Goal: Check status: Check status

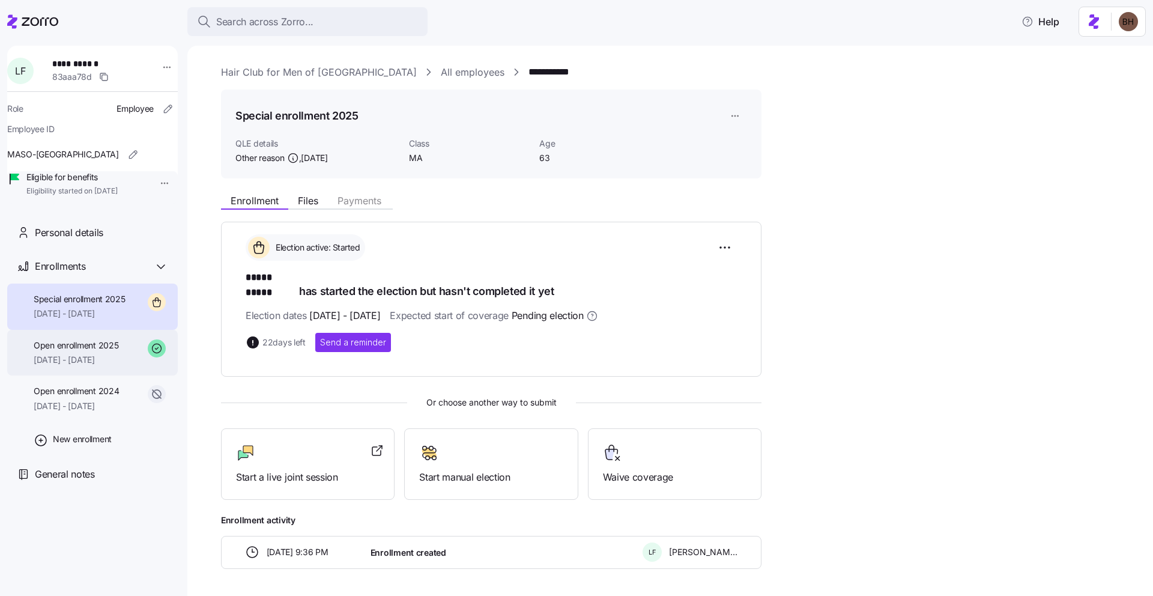
click at [79, 366] on span "[DATE] - [DATE]" at bounding box center [76, 360] width 85 height 12
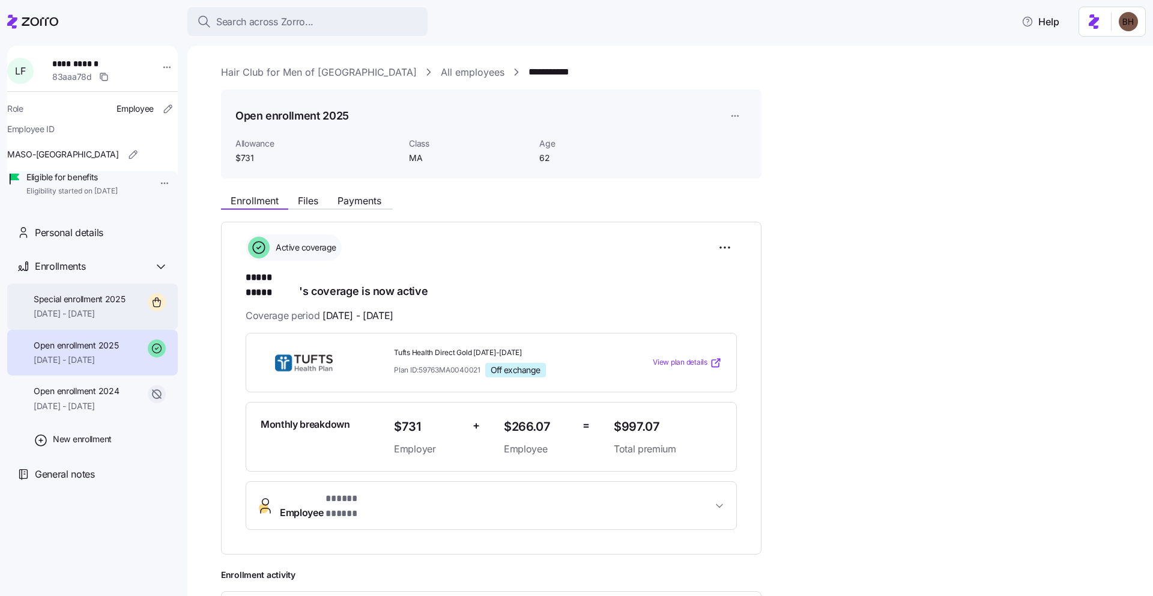
click at [86, 319] on span "[DATE] - [DATE]" at bounding box center [80, 313] width 92 height 12
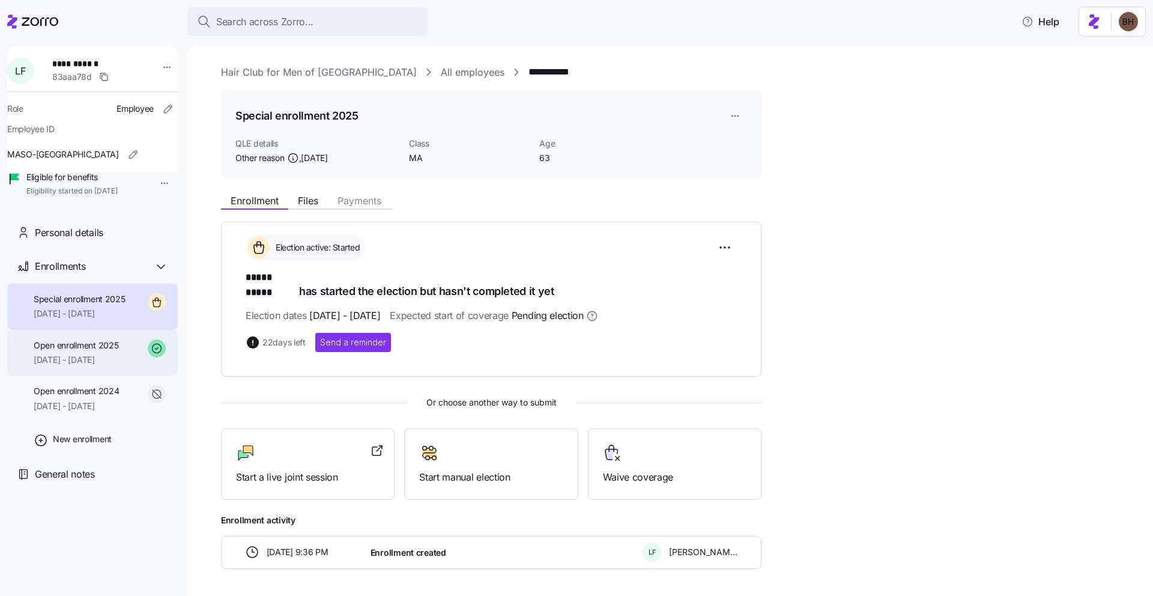
click at [106, 366] on span "[DATE] - [DATE]" at bounding box center [76, 360] width 85 height 12
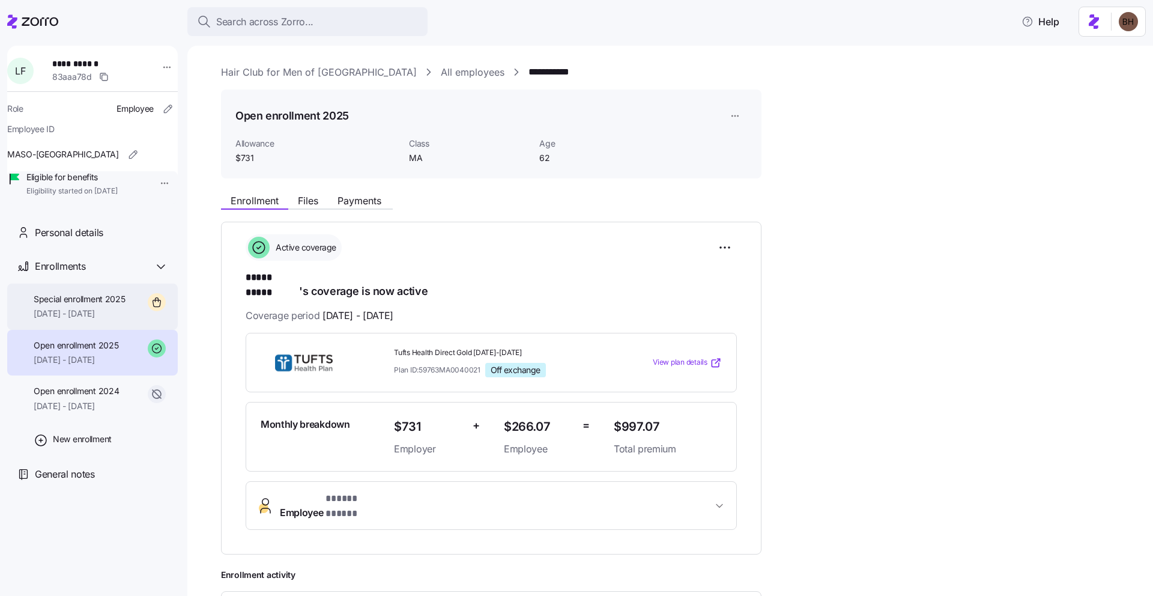
click at [95, 319] on span "[DATE] - [DATE]" at bounding box center [80, 313] width 92 height 12
